Goal: Obtain resource: Download file/media

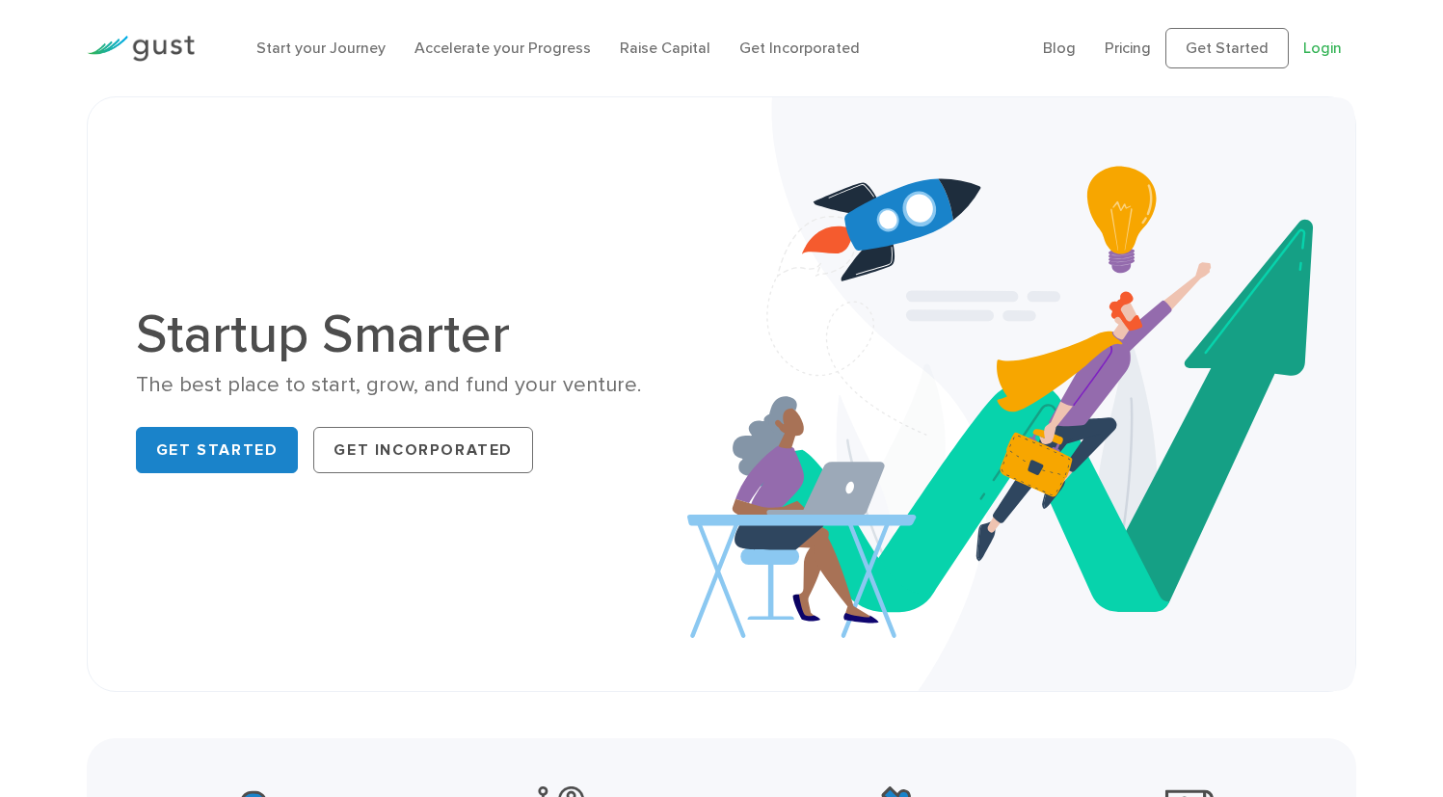
click at [1318, 57] on link "Login" at bounding box center [1322, 48] width 39 height 18
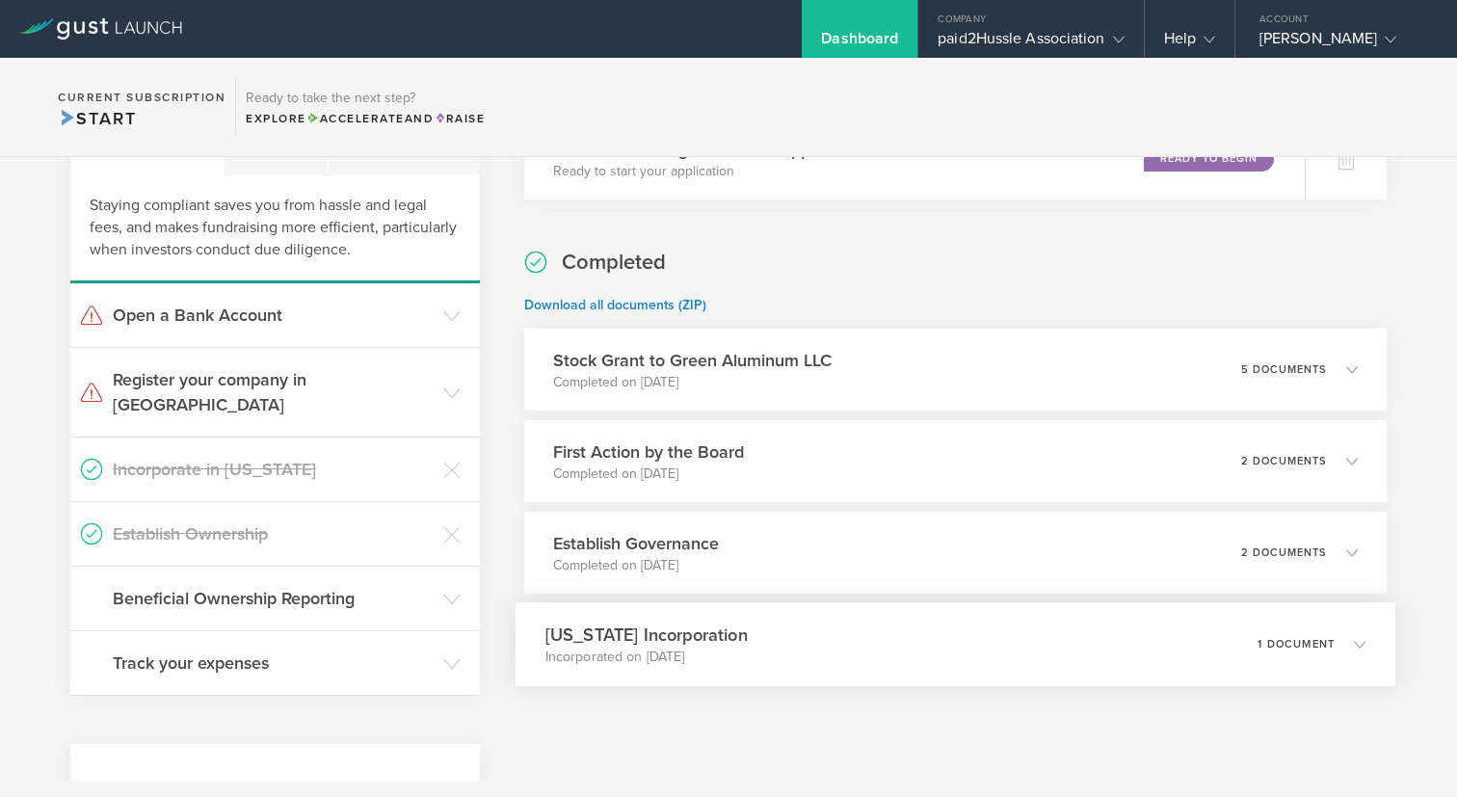
scroll to position [412, 0]
click at [989, 652] on div "[US_STATE] Incorporation Incorporated on [DATE] 1 document" at bounding box center [956, 643] width 880 height 84
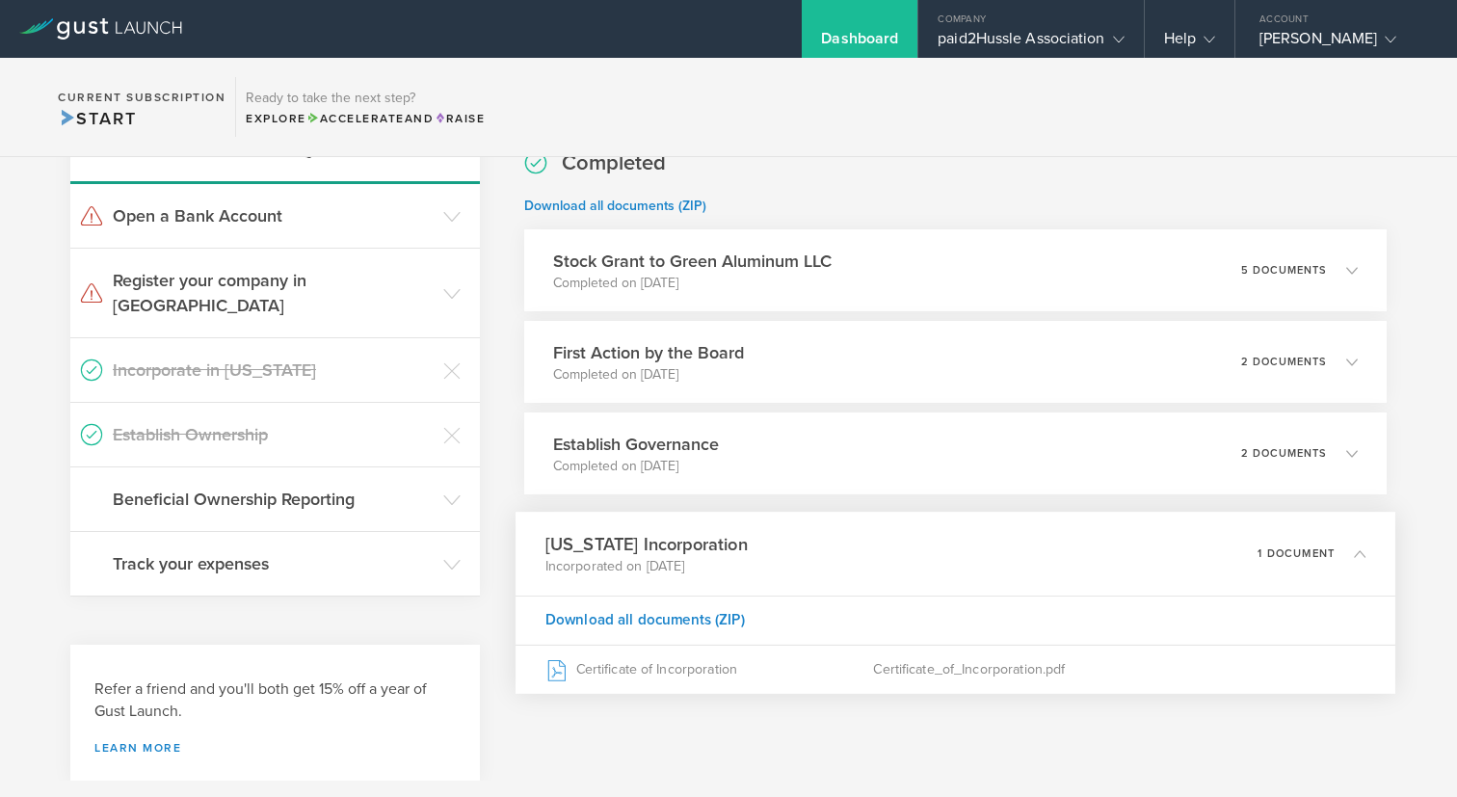
scroll to position [542, 0]
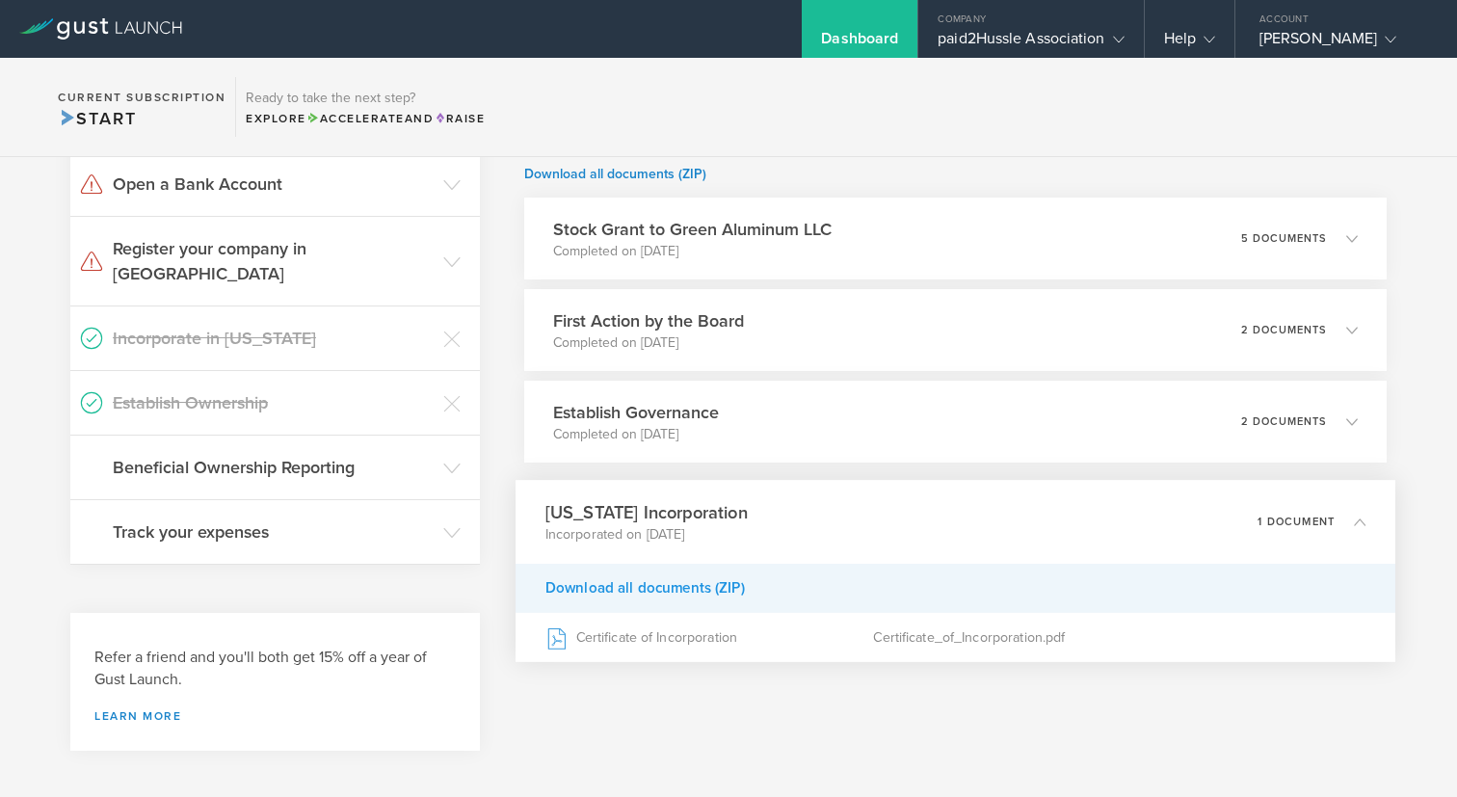
click at [695, 588] on div "Download all documents (ZIP)" at bounding box center [956, 588] width 880 height 49
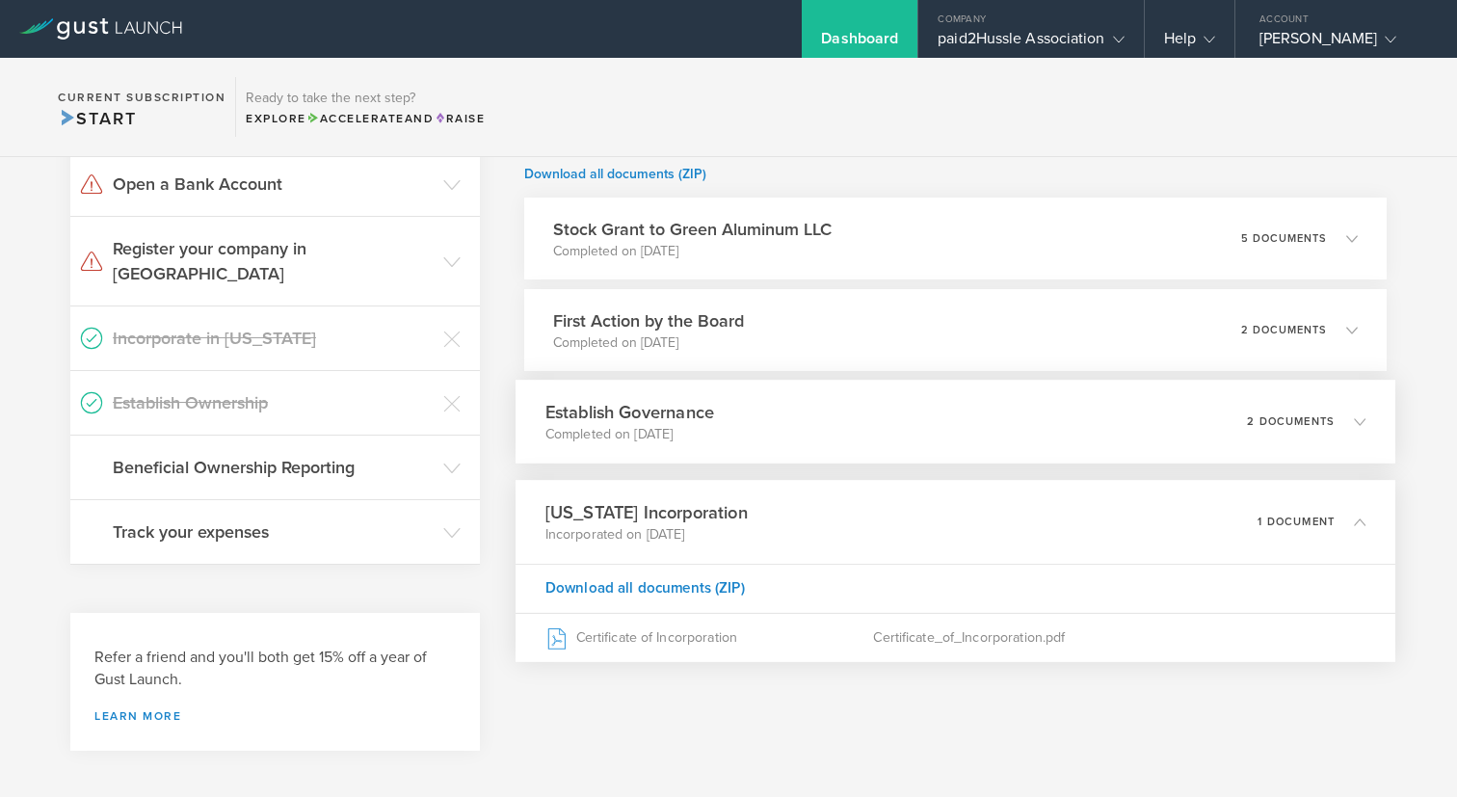
click at [1335, 421] on icon at bounding box center [1351, 420] width 32 height 17
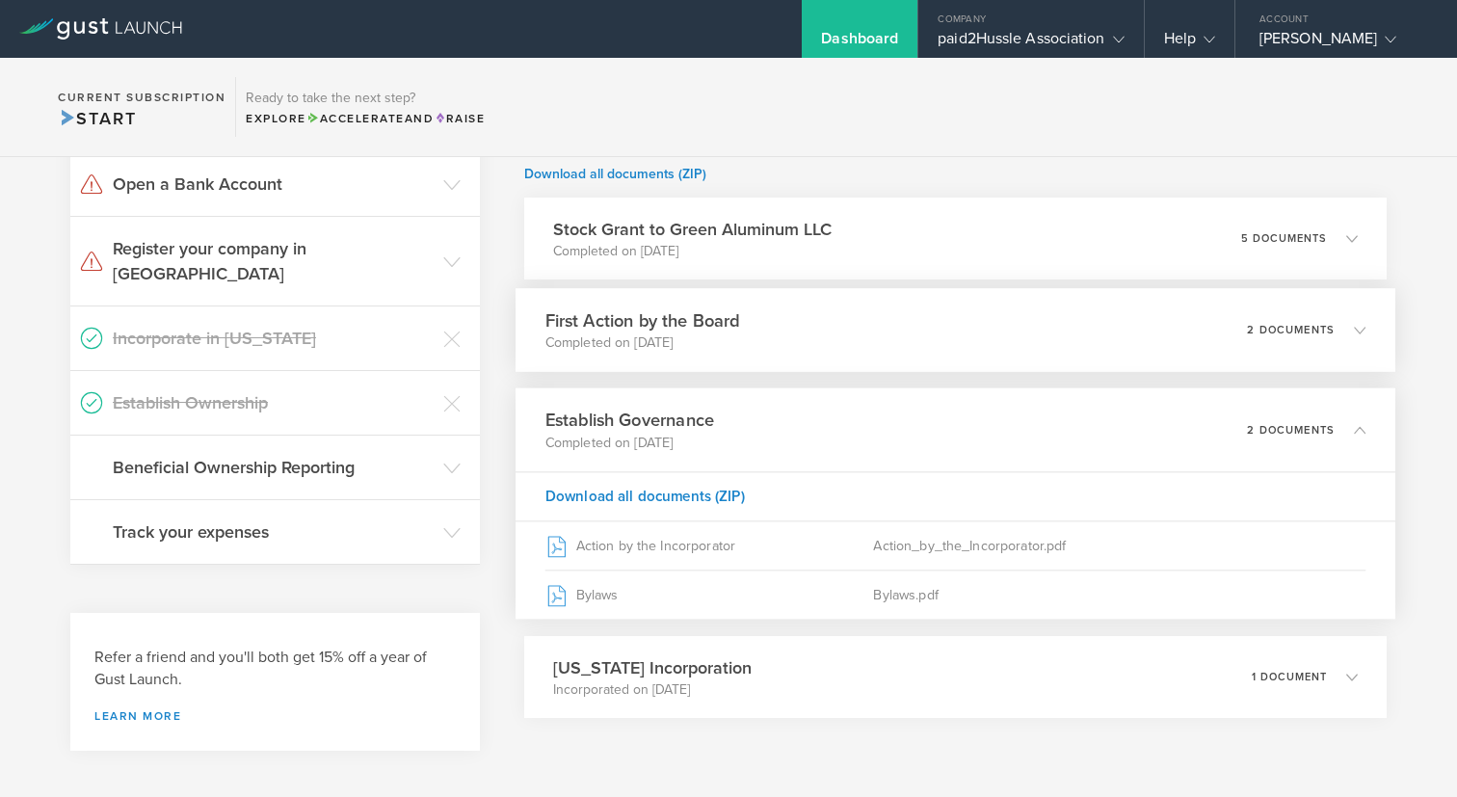
click at [1335, 331] on icon at bounding box center [1351, 329] width 32 height 17
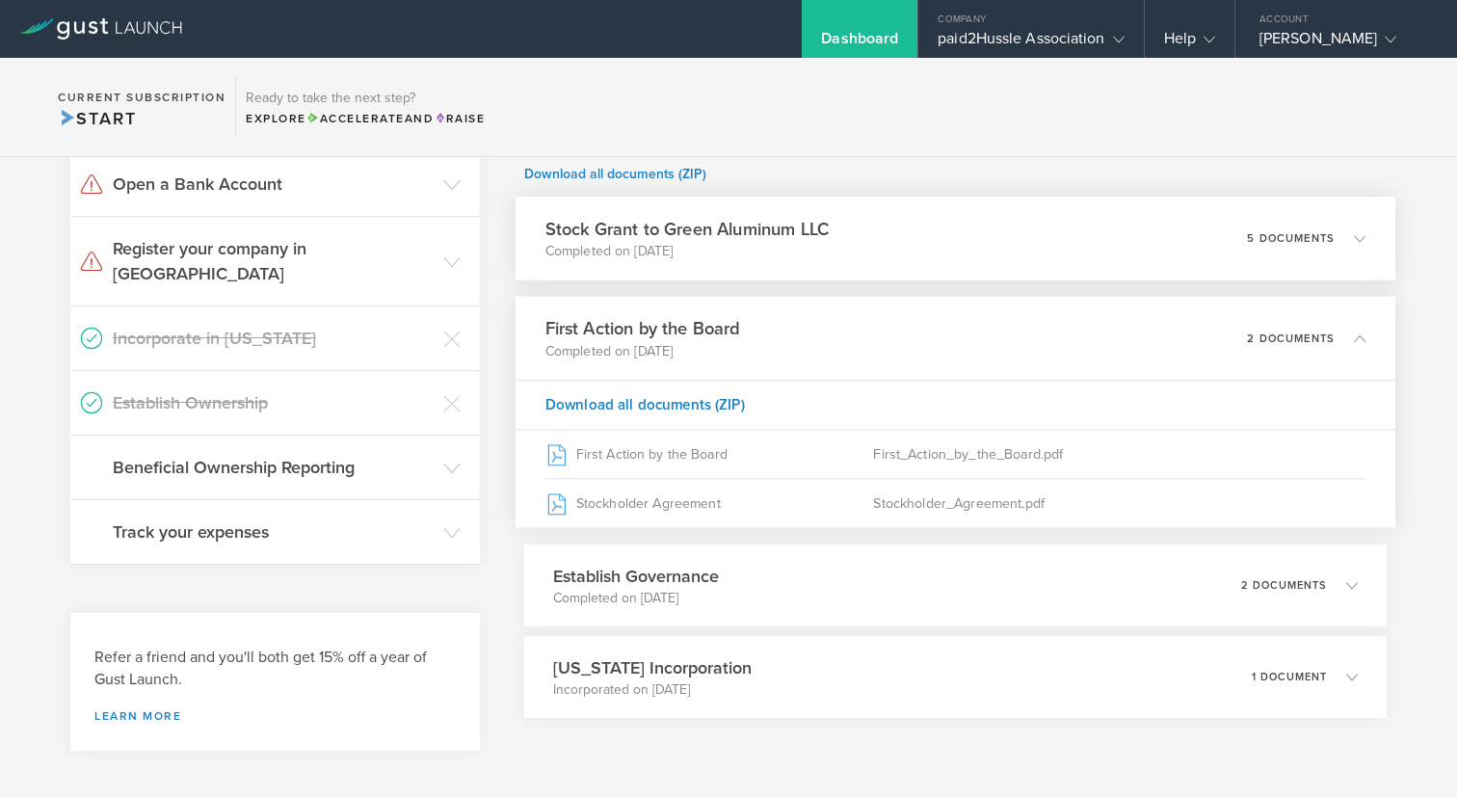
click at [1312, 247] on div "5 documents" at bounding box center [1306, 239] width 119 height 33
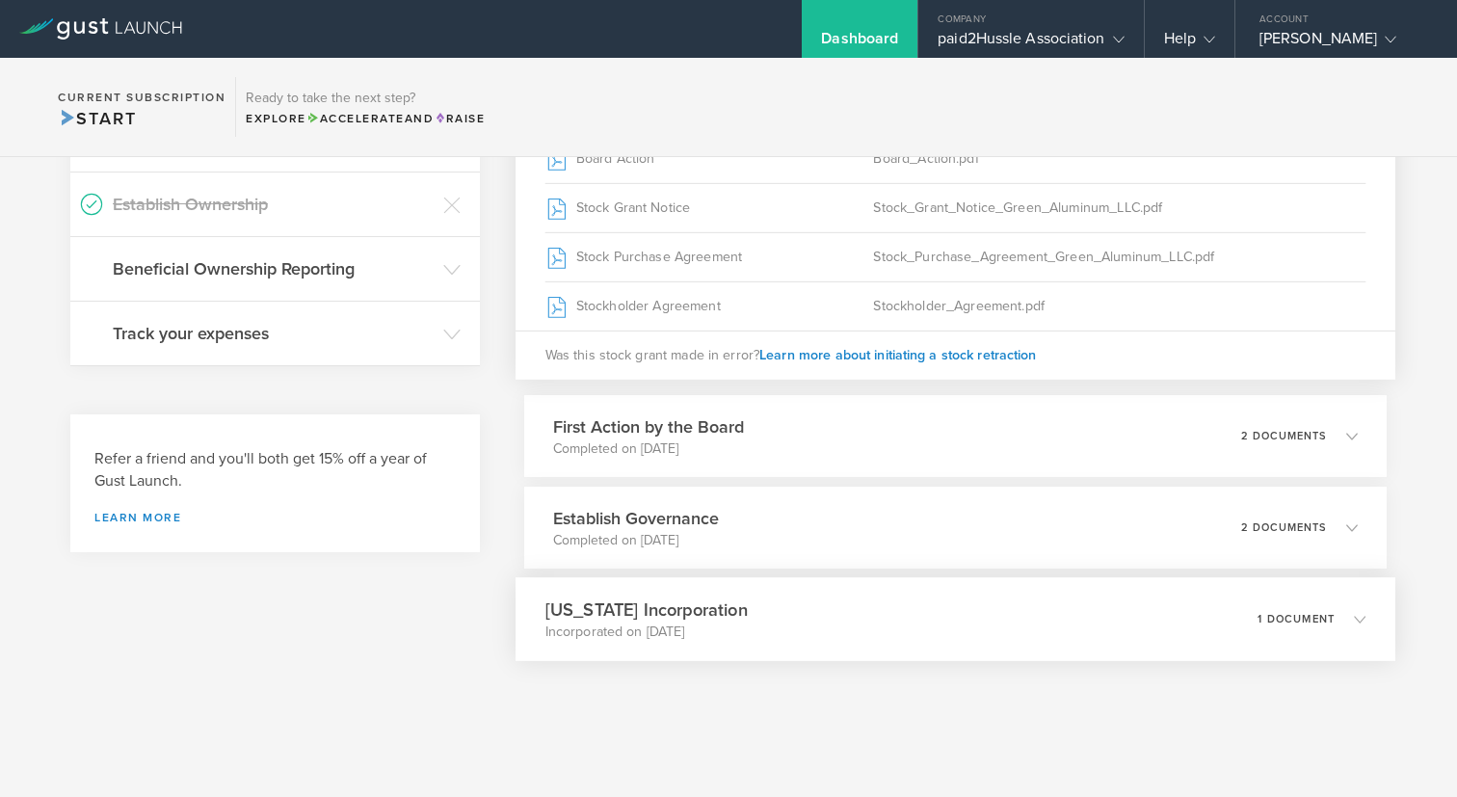
click at [1308, 626] on div "1 document" at bounding box center [1312, 619] width 108 height 33
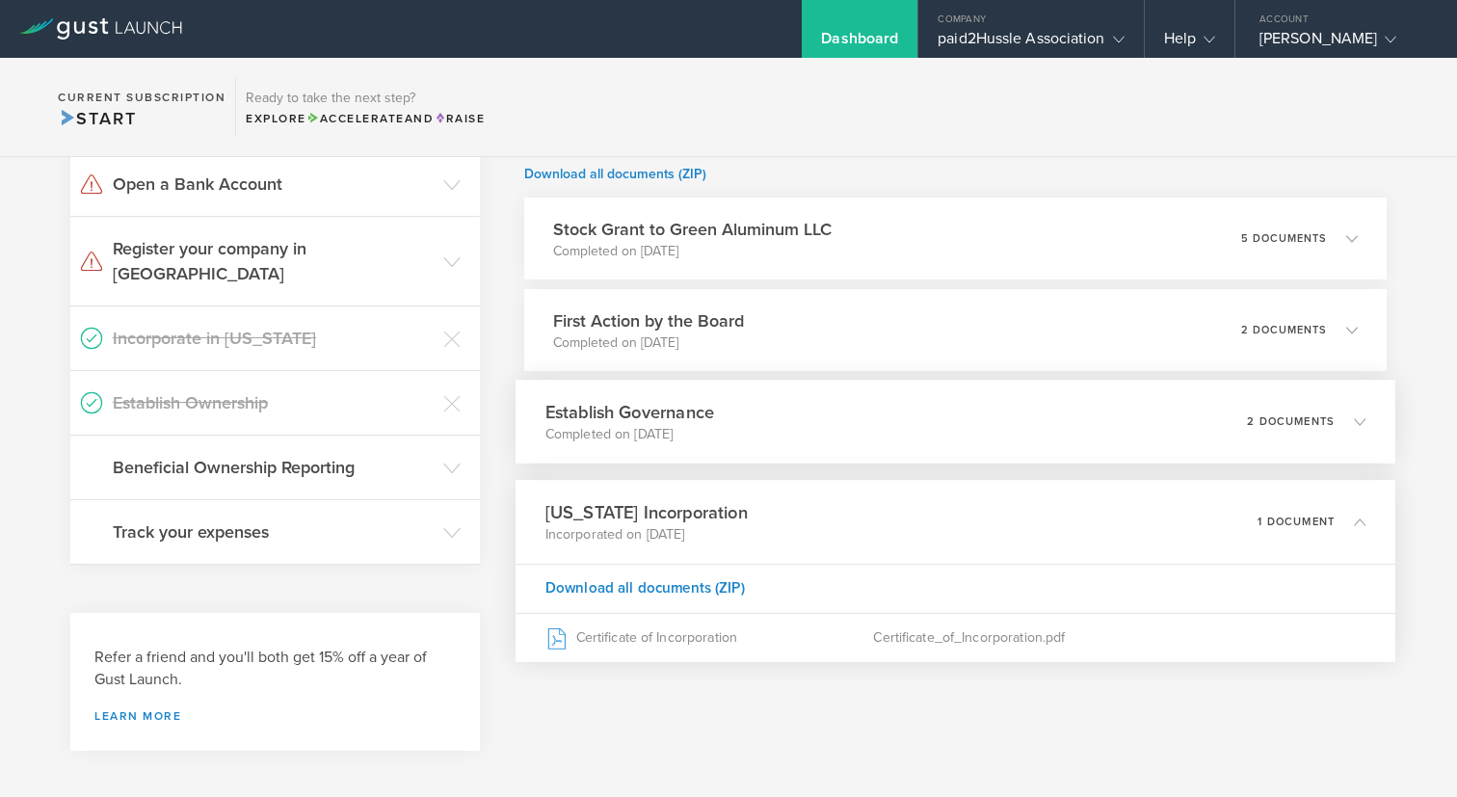
click at [1283, 424] on p "2 documents" at bounding box center [1291, 421] width 88 height 11
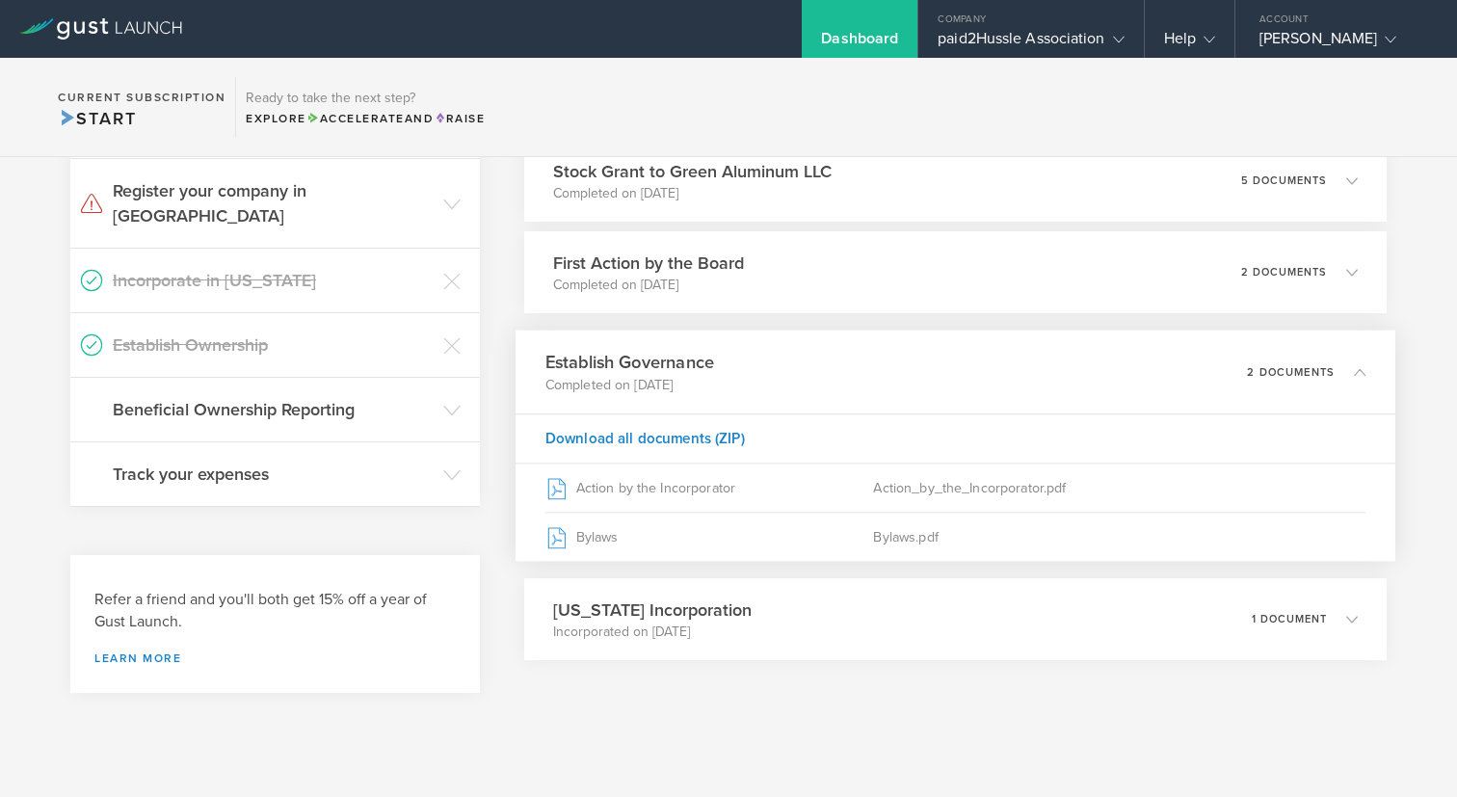
scroll to position [544, 0]
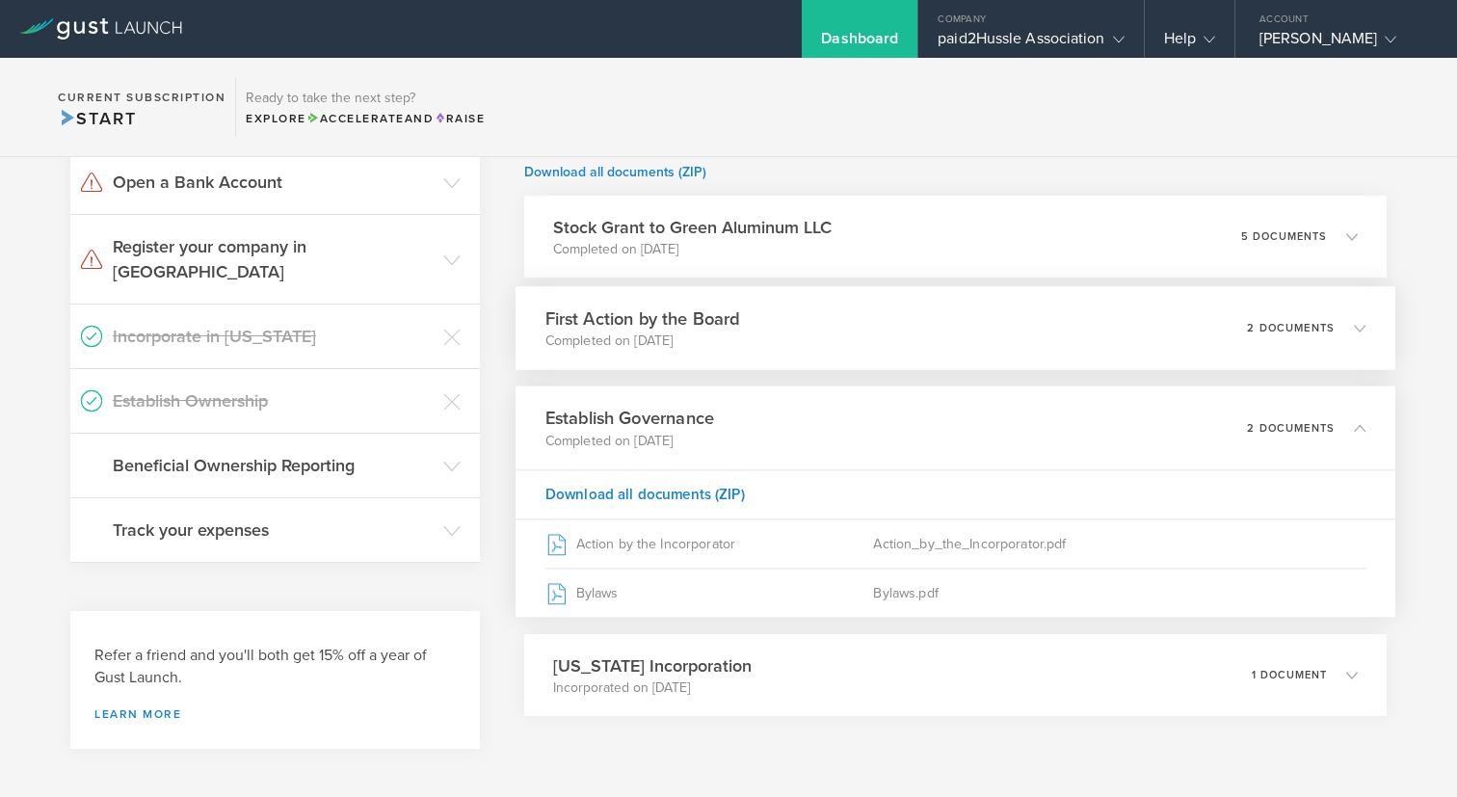
click at [1323, 316] on div "2 documents" at bounding box center [1306, 328] width 119 height 33
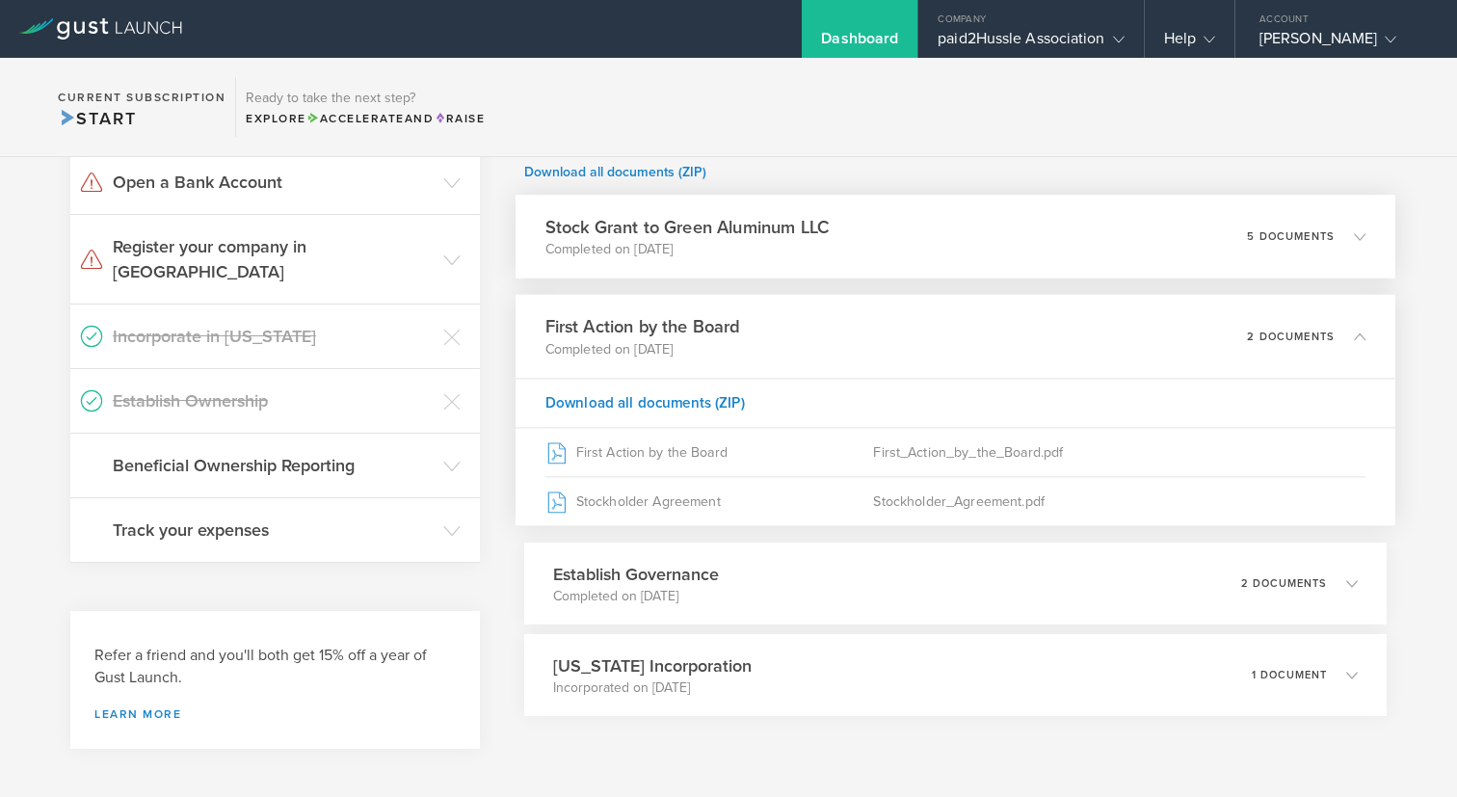
click at [1322, 254] on div "Stock Grant to Green Aluminum LLC Completed on [DATE] 5 documents" at bounding box center [956, 237] width 880 height 84
